Goal: Task Accomplishment & Management: Manage account settings

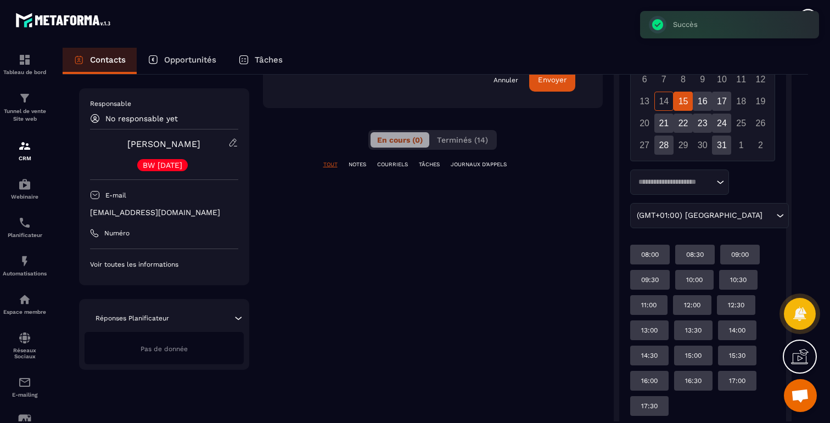
scroll to position [357, 0]
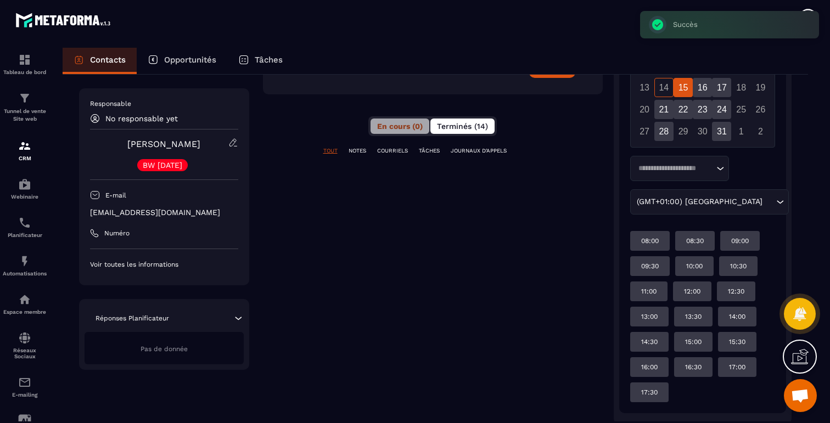
click at [465, 128] on span "Terminés (14)" at bounding box center [462, 126] width 51 height 9
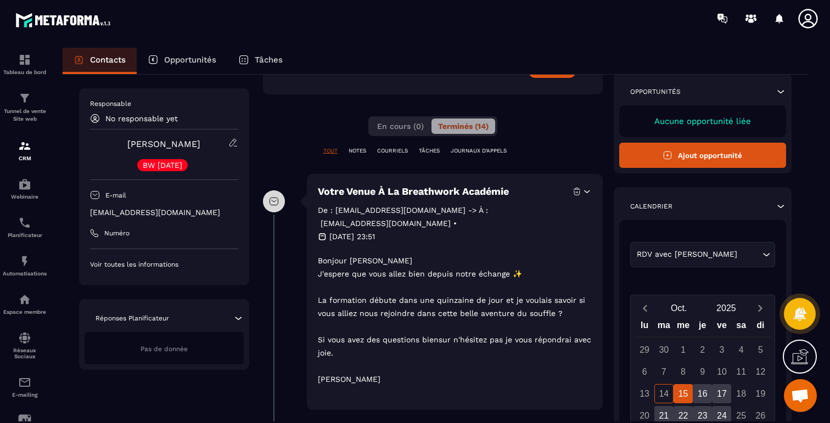
click at [151, 143] on link "[PERSON_NAME]" at bounding box center [163, 144] width 73 height 10
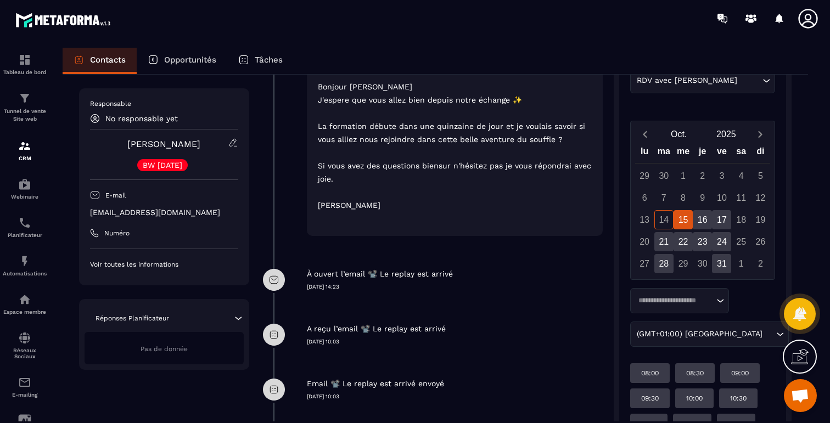
click at [231, 144] on icon at bounding box center [233, 143] width 10 height 10
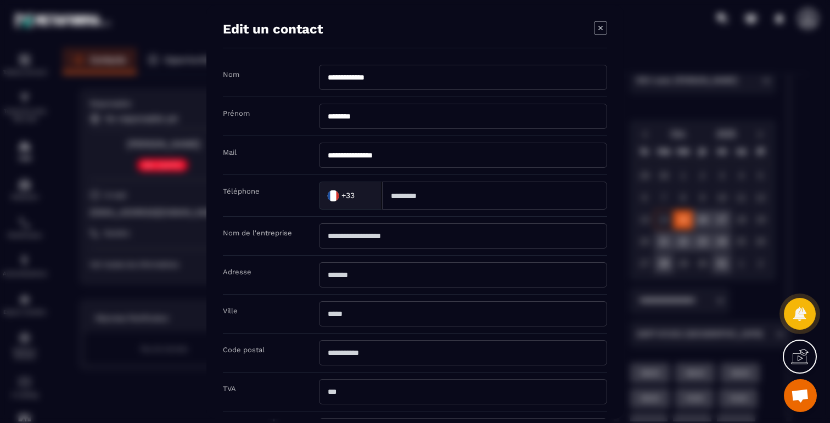
click at [598, 29] on icon "Modal window" at bounding box center [600, 27] width 4 height 4
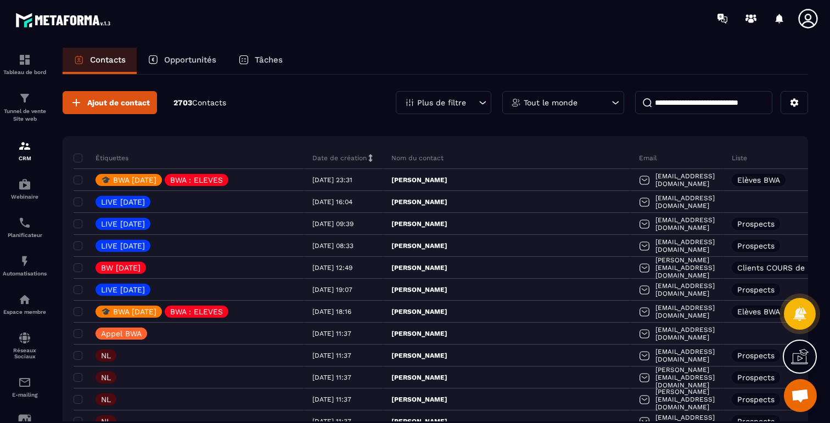
click at [691, 93] on input at bounding box center [703, 102] width 137 height 23
click at [465, 99] on p "Plus de filtre" at bounding box center [441, 103] width 49 height 8
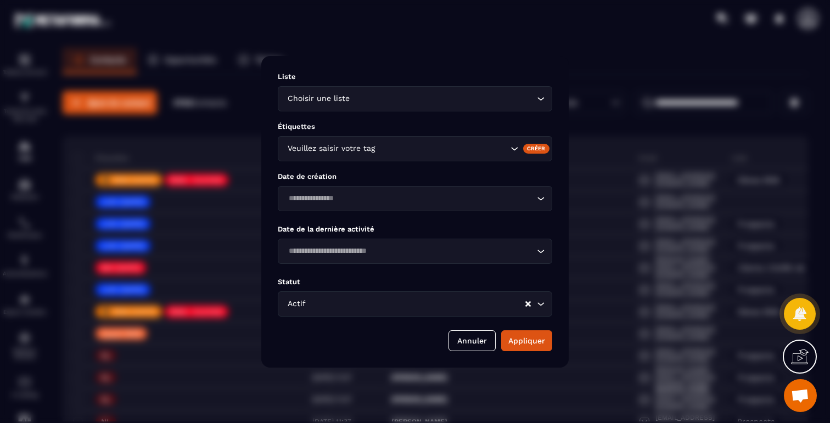
click at [389, 155] on div "Veuillez saisir votre tag" at bounding box center [415, 148] width 274 height 25
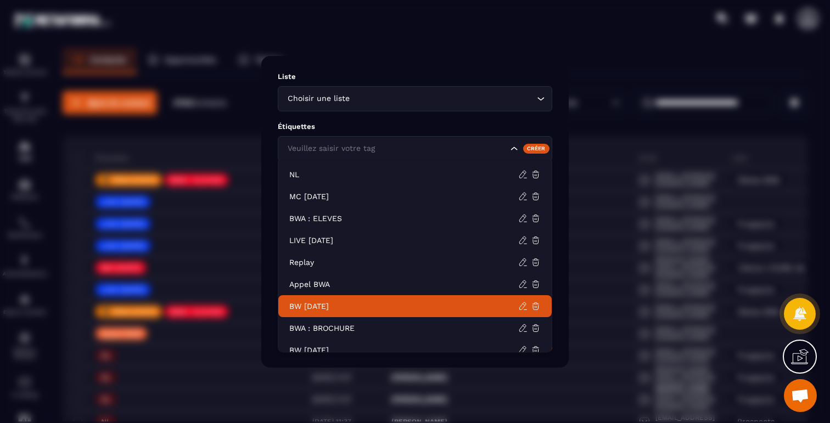
scroll to position [20, 0]
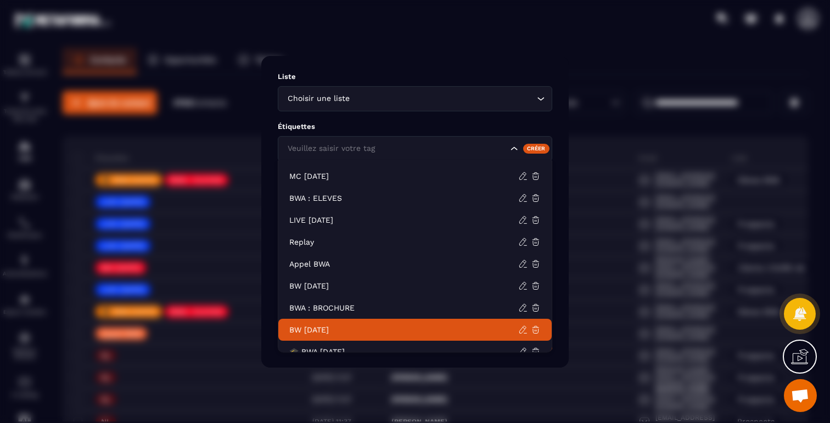
click at [329, 322] on li "BW [DATE]" at bounding box center [414, 330] width 273 height 22
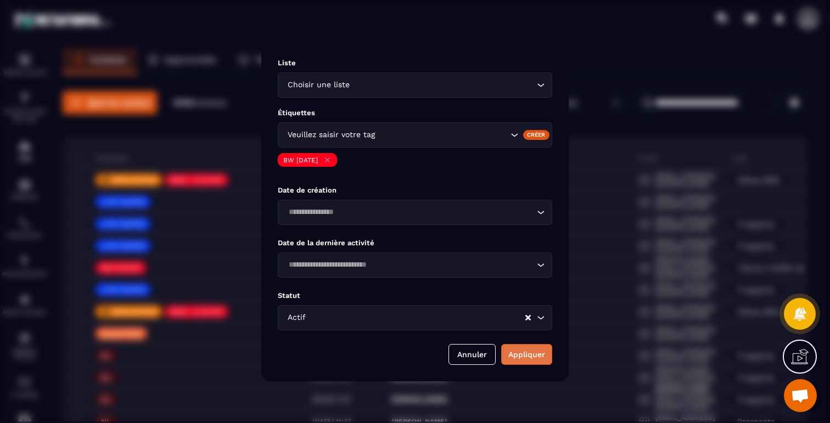
click at [534, 354] on button "Appliquer" at bounding box center [526, 354] width 51 height 21
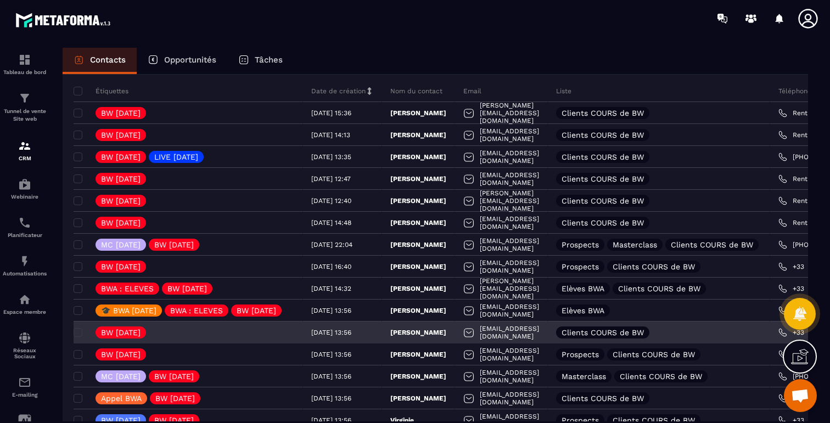
scroll to position [73, 0]
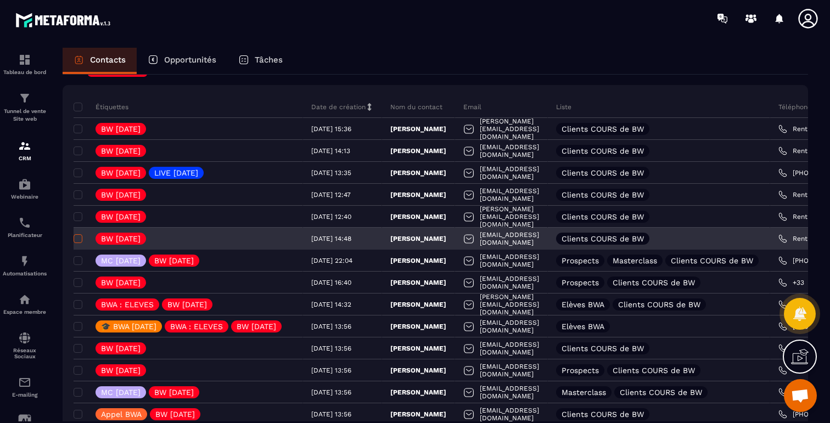
click at [78, 237] on span at bounding box center [78, 238] width 9 height 9
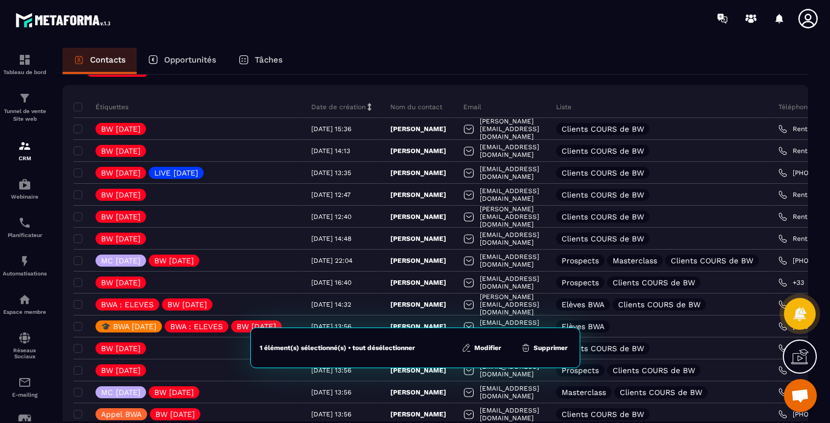
click at [465, 351] on icon at bounding box center [467, 348] width 10 height 10
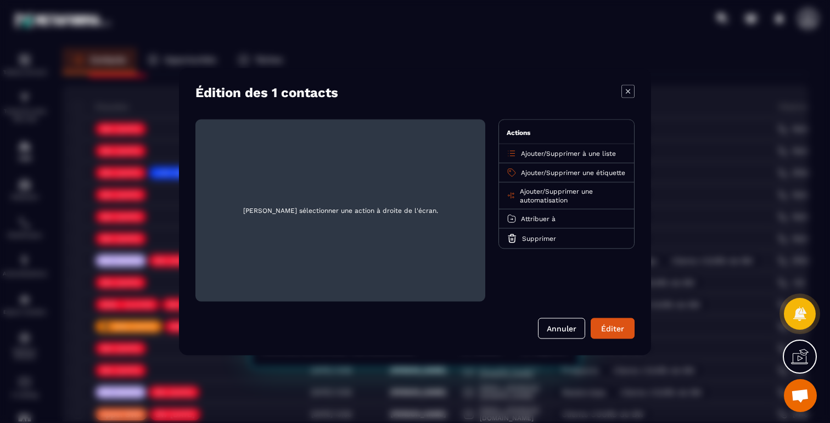
click at [562, 154] on span "Supprimer à une liste" at bounding box center [581, 153] width 70 height 8
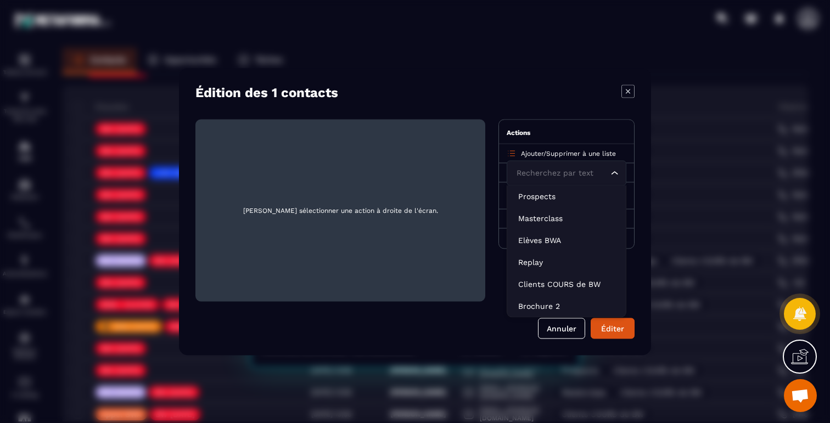
click at [536, 150] on span "Ajouter" at bounding box center [532, 153] width 23 height 8
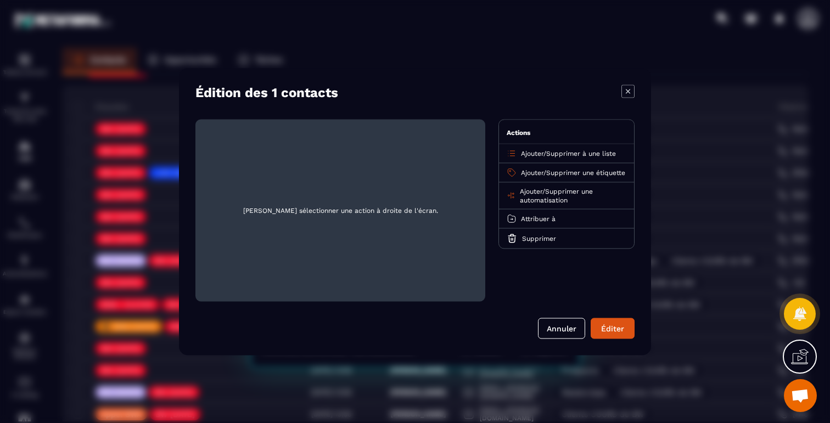
click at [568, 173] on span "Supprimer une étiquette" at bounding box center [585, 173] width 79 height 8
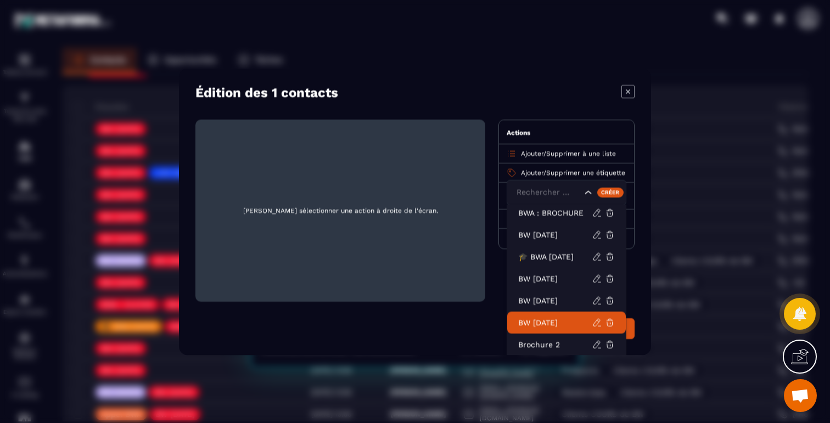
scroll to position [138, 0]
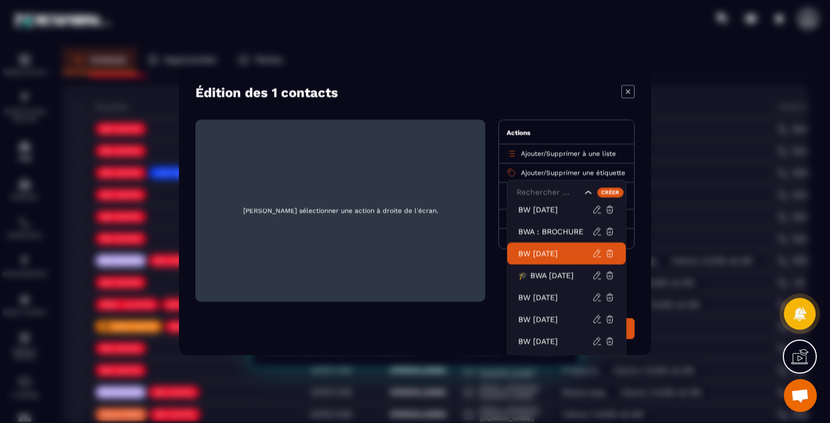
click at [554, 242] on li "BWA : BROCHURE" at bounding box center [566, 231] width 119 height 22
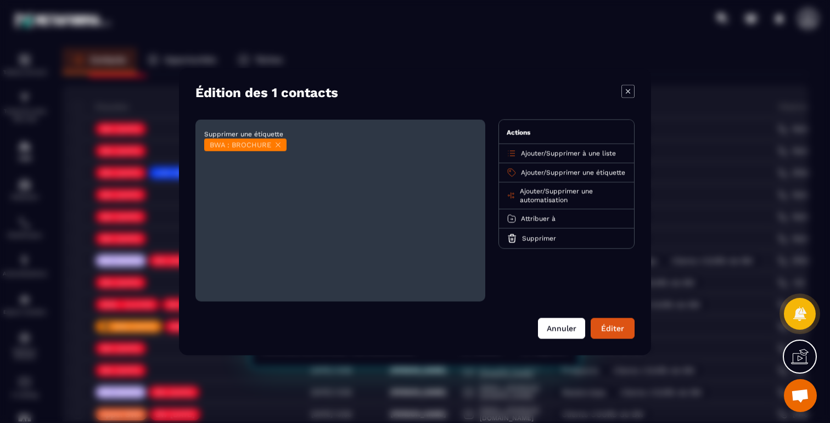
click at [551, 325] on button "Annuler" at bounding box center [561, 328] width 47 height 21
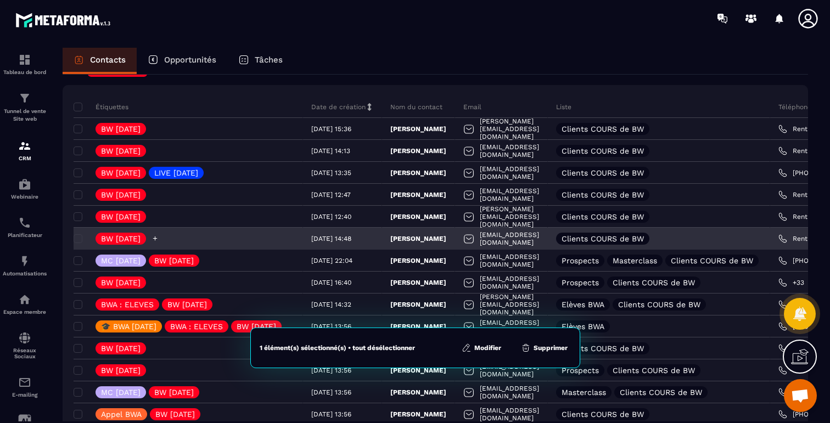
click at [158, 237] on icon at bounding box center [155, 239] width 4 height 4
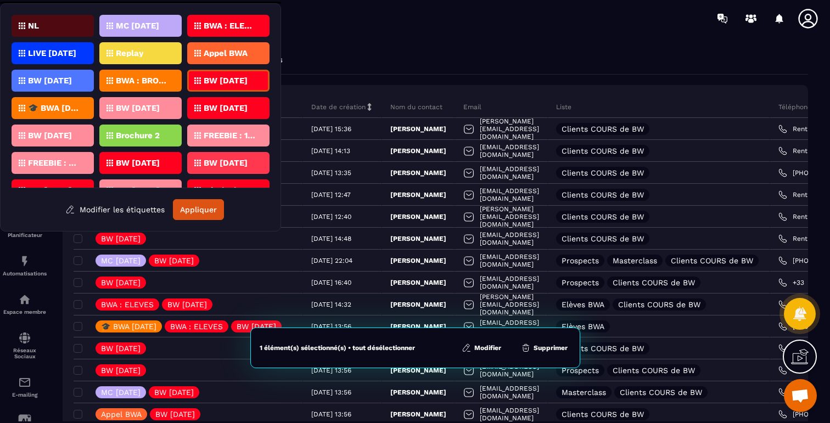
click at [217, 81] on p "BW [DATE]" at bounding box center [226, 81] width 44 height 8
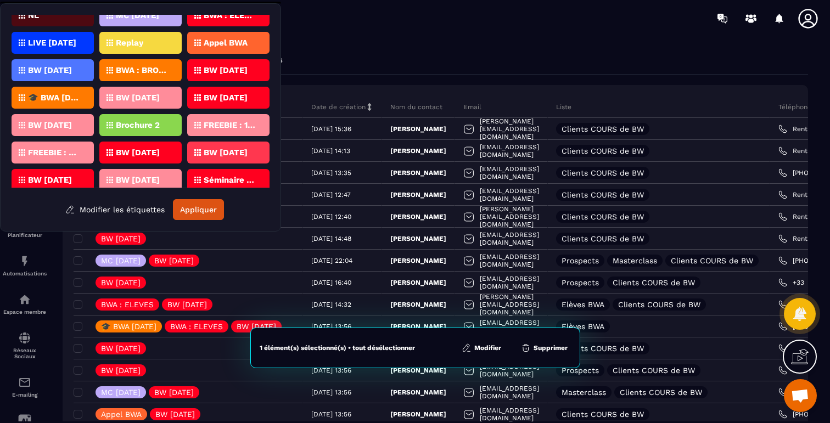
scroll to position [0, 0]
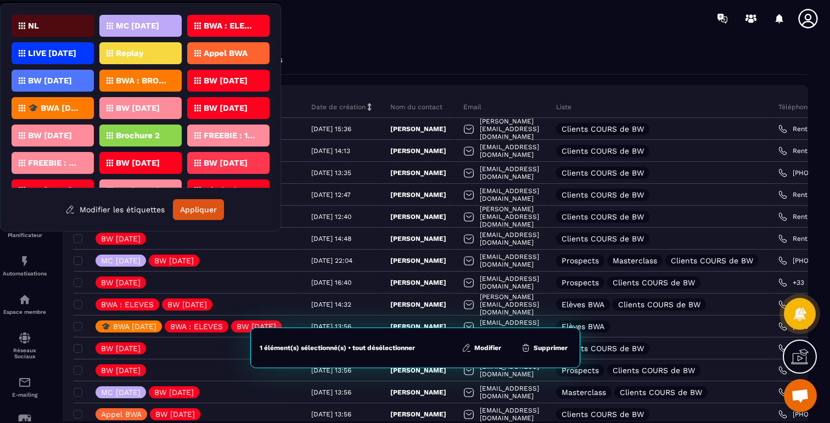
click at [200, 53] on icon at bounding box center [197, 53] width 7 height 7
click at [203, 211] on button "Appliquer" at bounding box center [198, 209] width 51 height 21
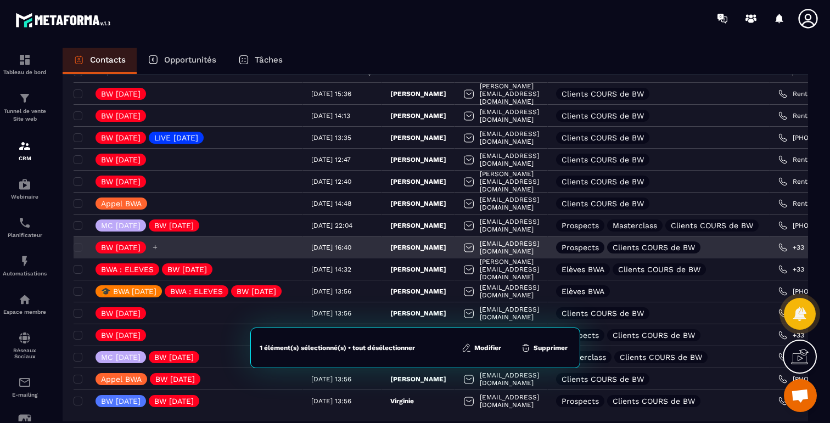
scroll to position [130, 0]
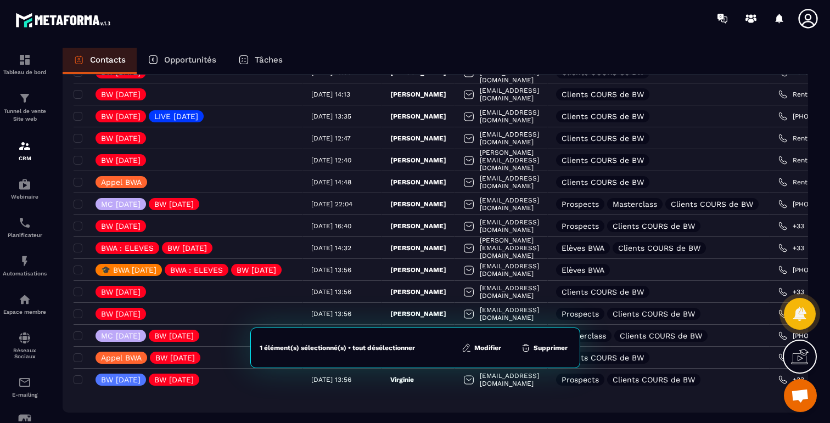
click at [474, 397] on div "Étiquettes Date de création Nom du contact Email Liste Téléphone Opportunité Ph…" at bounding box center [435, 221] width 745 height 384
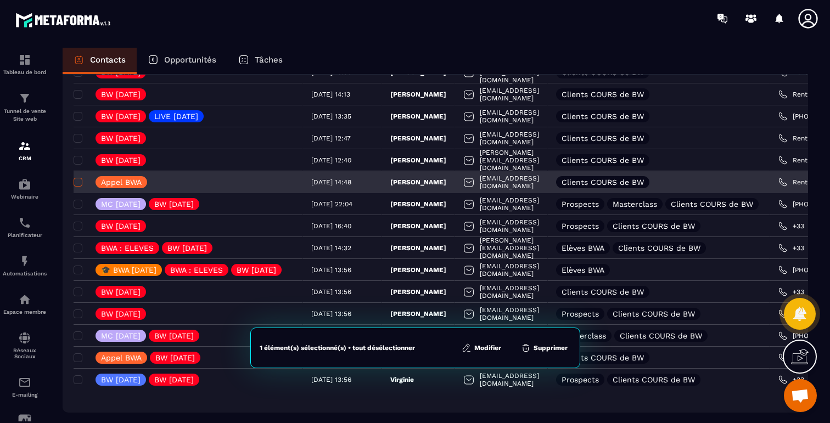
click at [78, 182] on span at bounding box center [78, 182] width 9 height 9
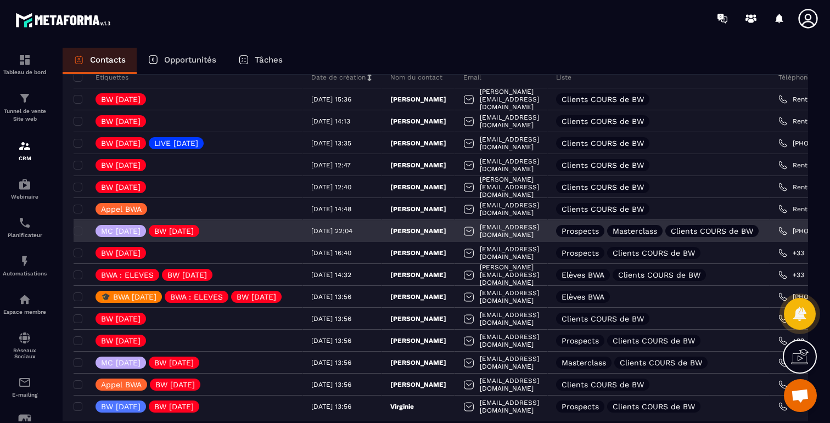
scroll to position [94, 0]
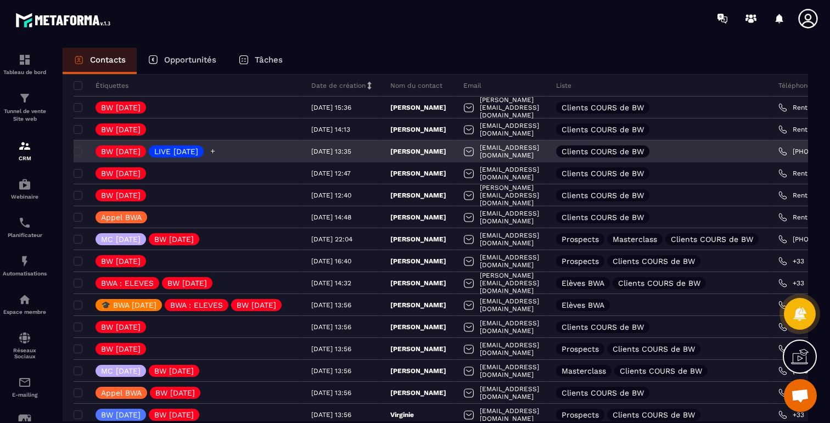
click at [216, 149] on icon at bounding box center [212, 151] width 7 height 7
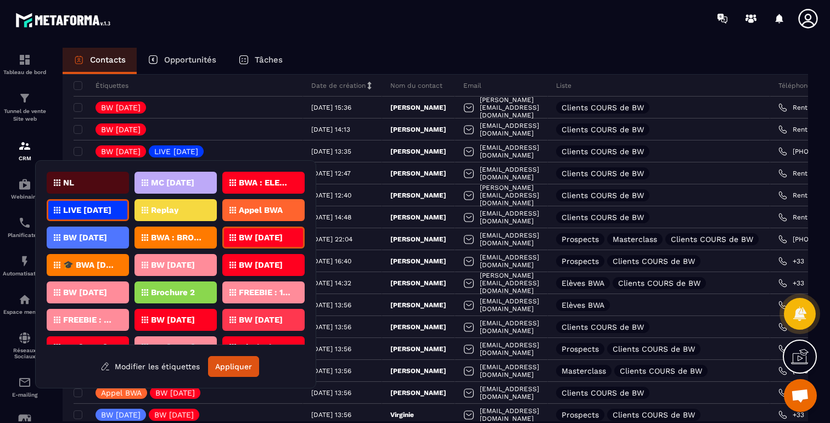
click at [278, 209] on p "Appel BWA" at bounding box center [261, 210] width 44 height 8
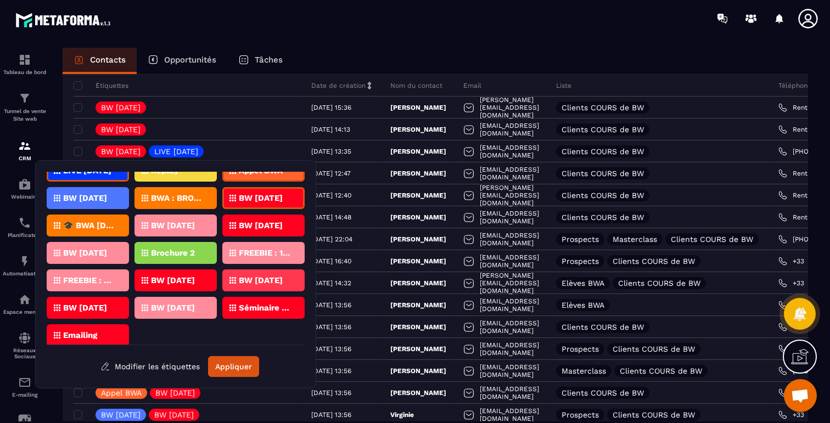
click at [260, 199] on p "BW [DATE]" at bounding box center [261, 198] width 44 height 8
click at [231, 364] on button "Appliquer" at bounding box center [233, 366] width 51 height 21
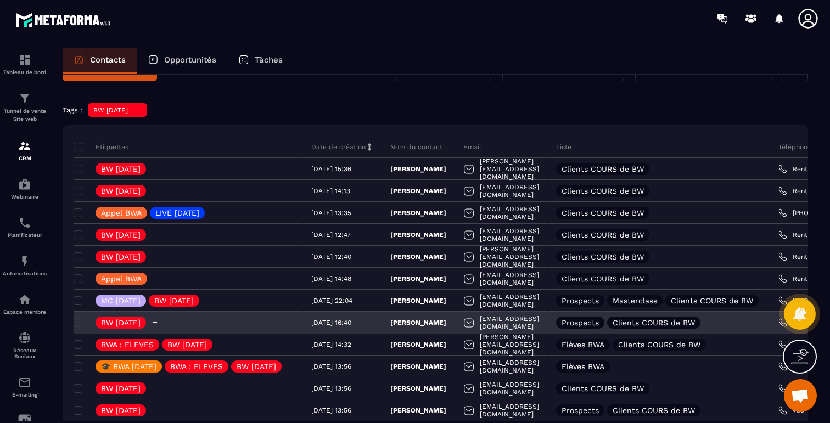
scroll to position [0, 0]
